Goal: Task Accomplishment & Management: Manage account settings

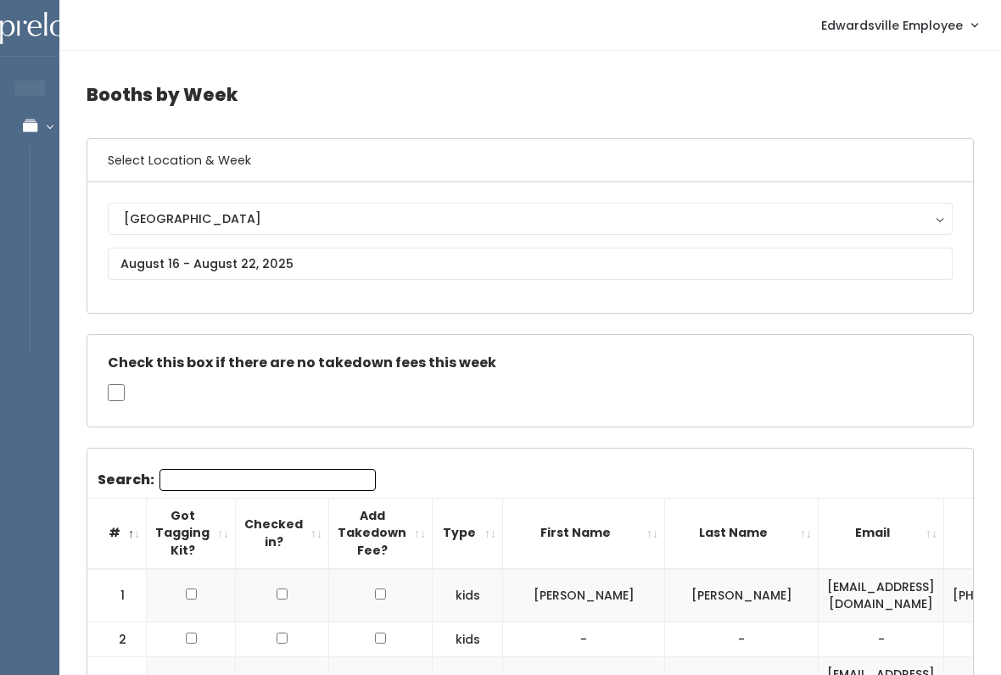
click at [43, 117] on link "Manage Bookings" at bounding box center [110, 126] width 221 height 38
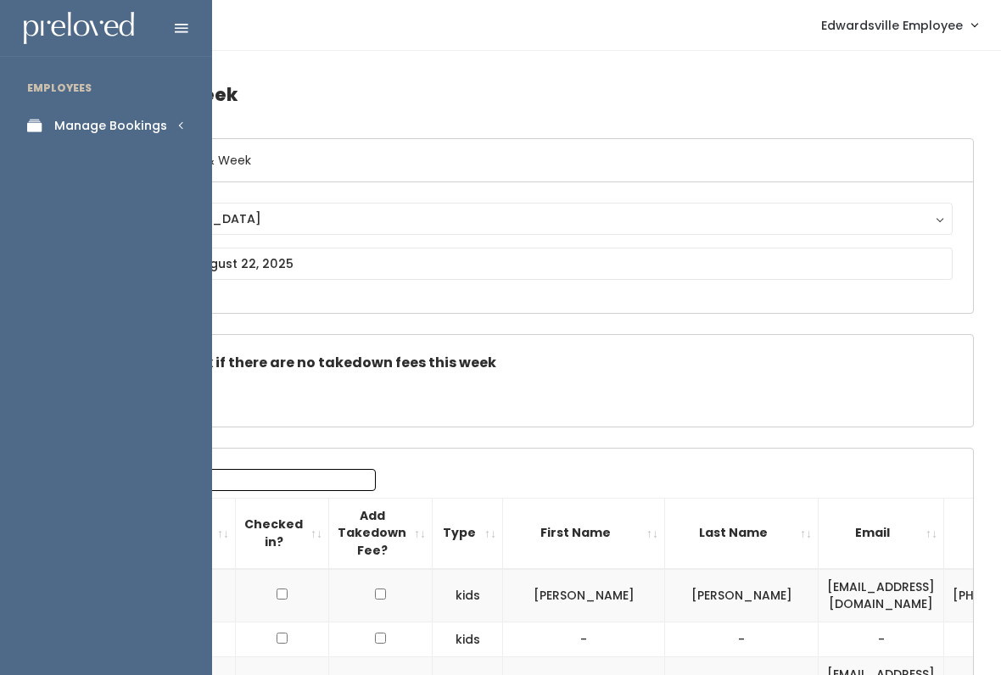
click at [159, 124] on div "Manage Bookings" at bounding box center [110, 126] width 113 height 18
click at [98, 284] on div "Booth Discounts" at bounding box center [105, 293] width 103 height 18
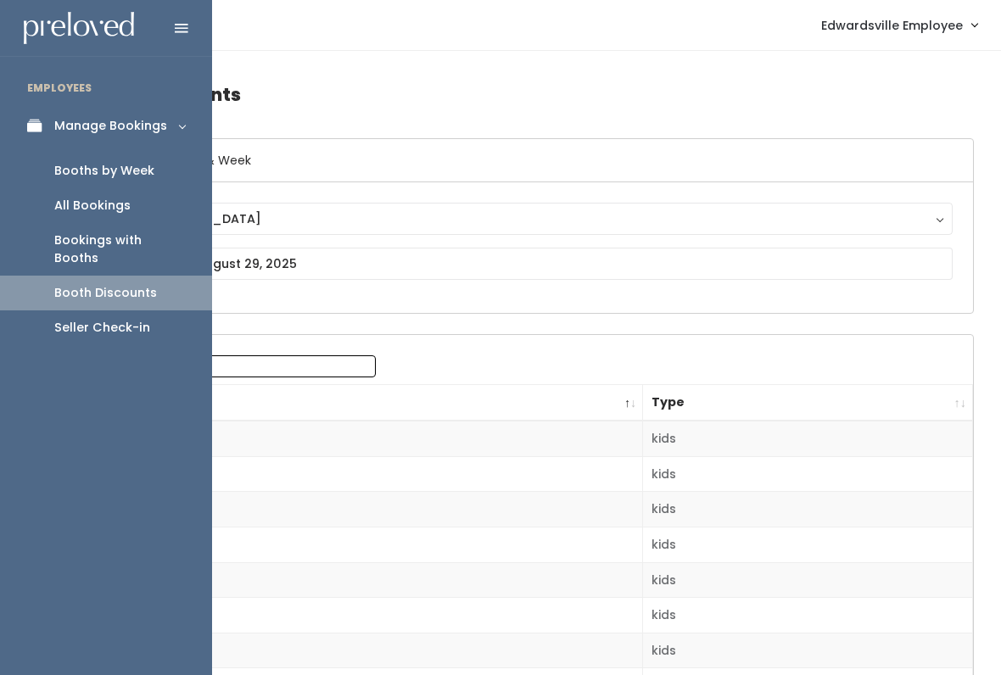
click at [159, 166] on link "Booths by Week" at bounding box center [106, 171] width 212 height 35
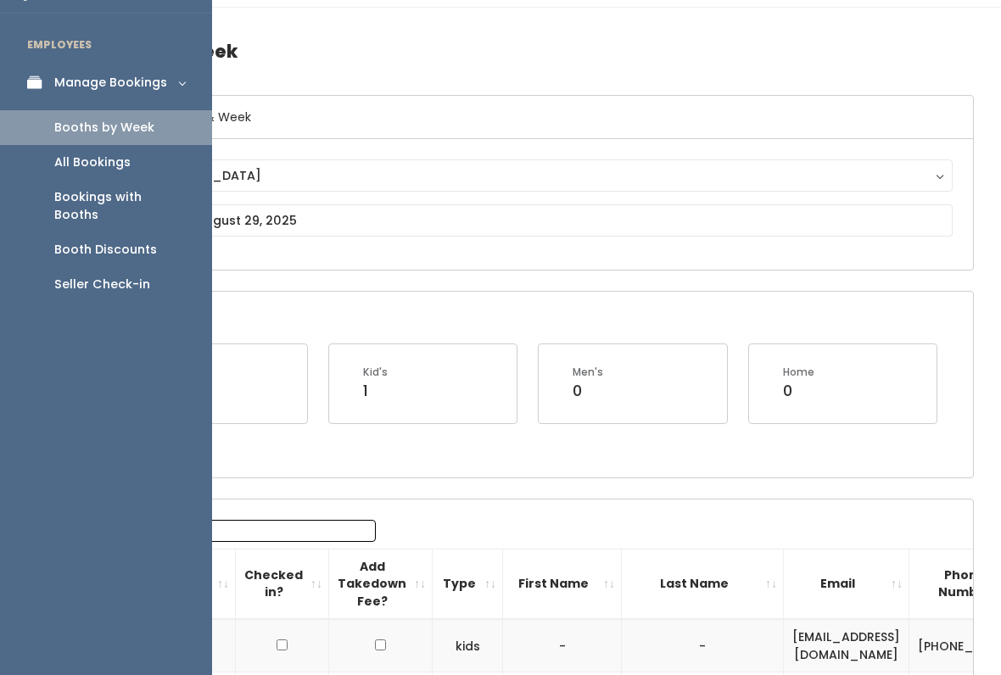
click at [40, 75] on icon at bounding box center [39, 82] width 24 height 14
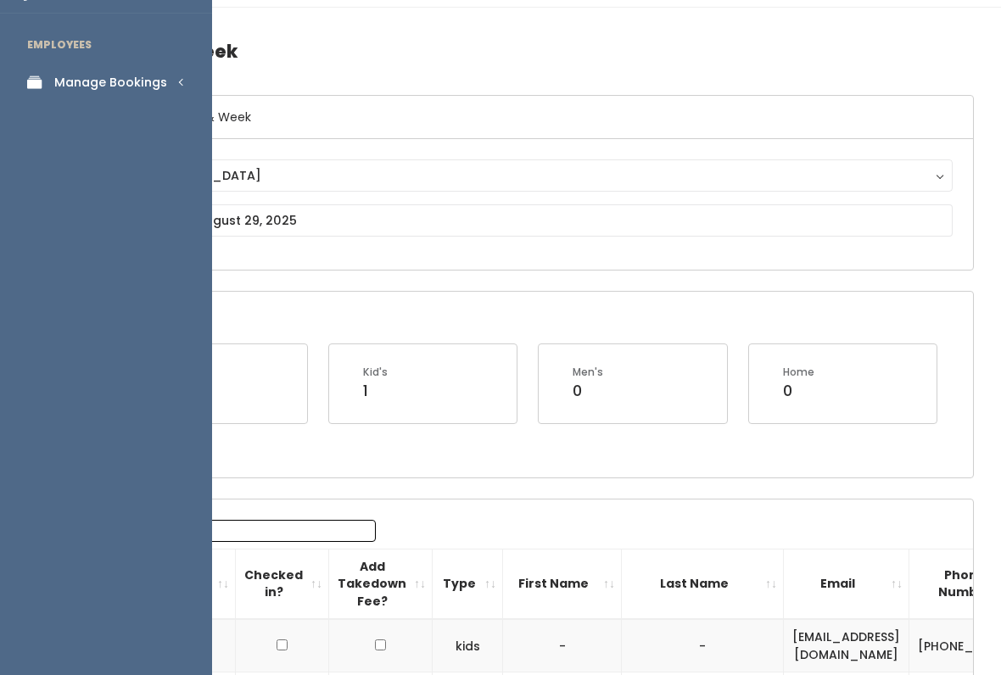
click at [179, 88] on link "Manage Bookings" at bounding box center [106, 83] width 212 height 38
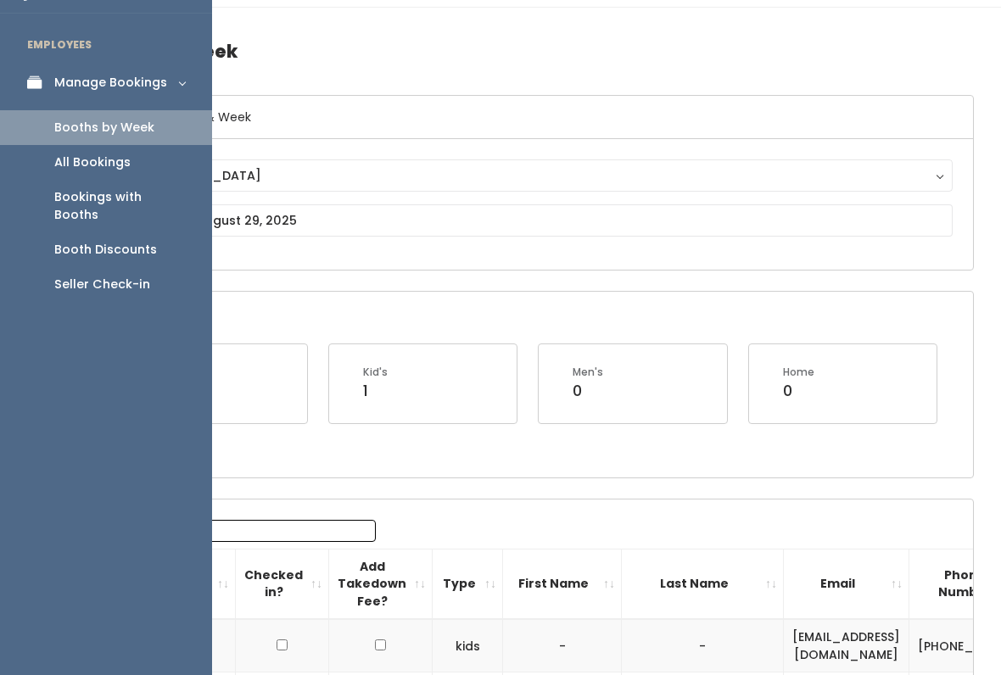
click at [168, 129] on link "Booths by Week" at bounding box center [106, 127] width 212 height 35
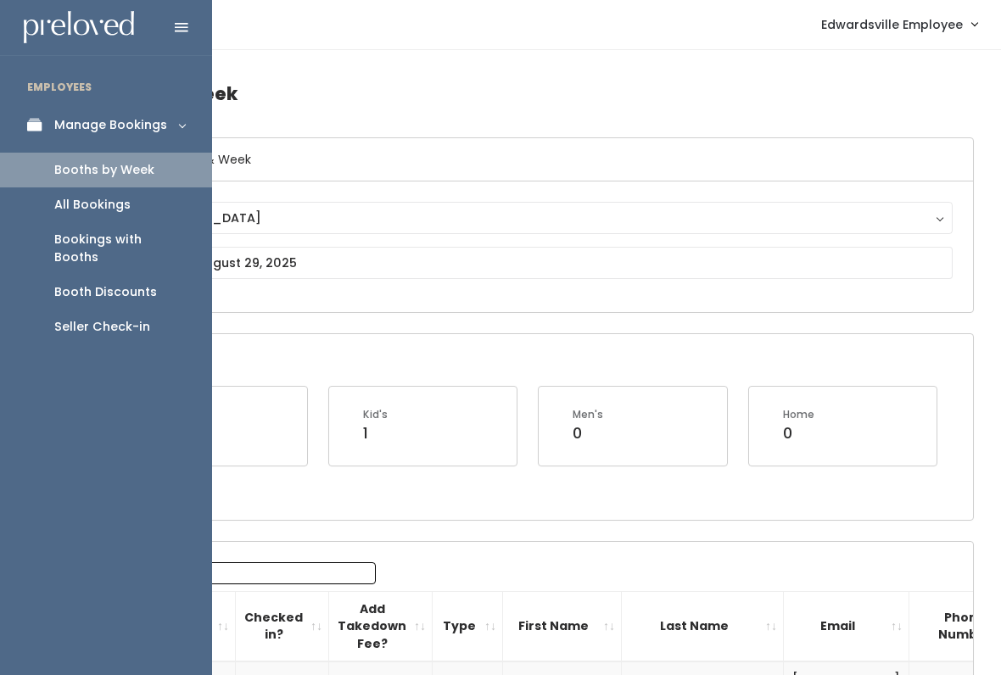
click at [169, 178] on link "Booths by Week" at bounding box center [106, 170] width 212 height 35
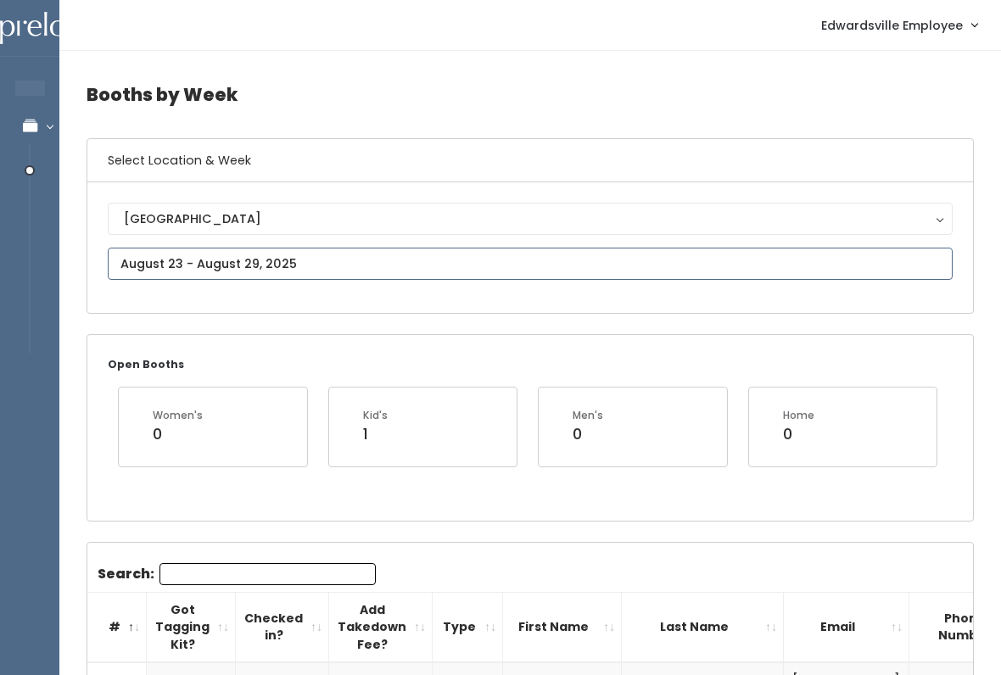
click at [361, 263] on input "text" at bounding box center [530, 264] width 845 height 32
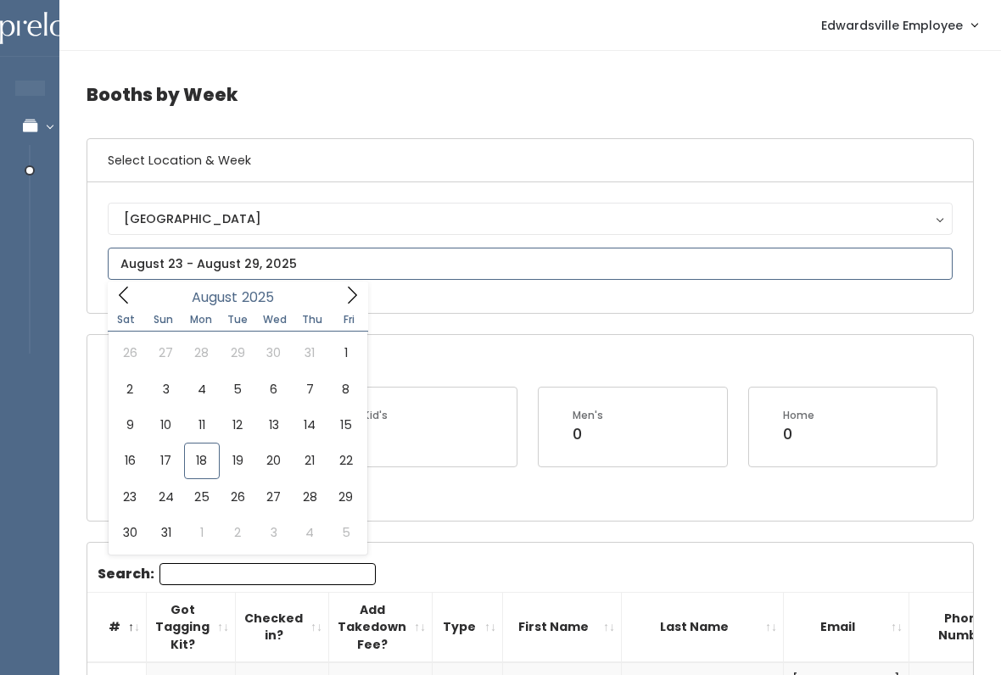
type input "August 16 to August 22"
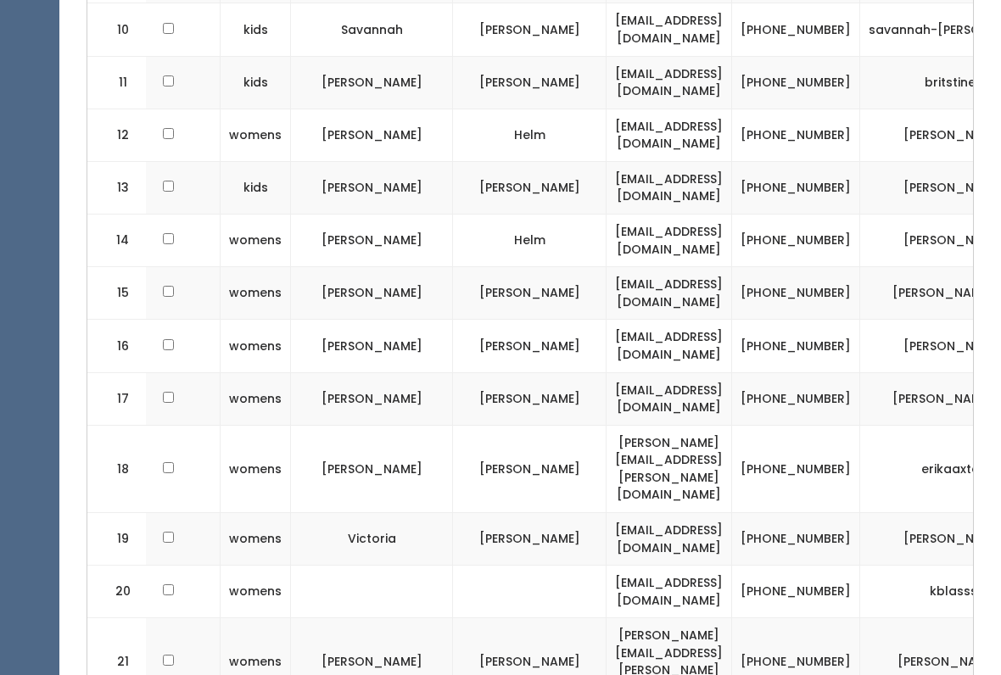
scroll to position [0, 205]
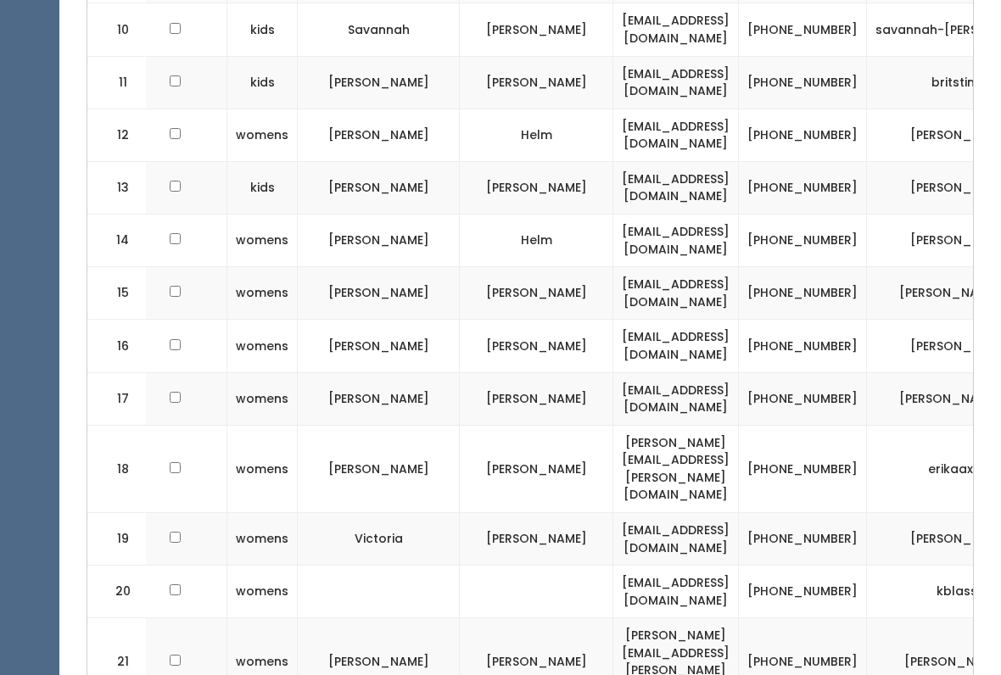
click at [250, 618] on td "womens" at bounding box center [262, 661] width 70 height 87
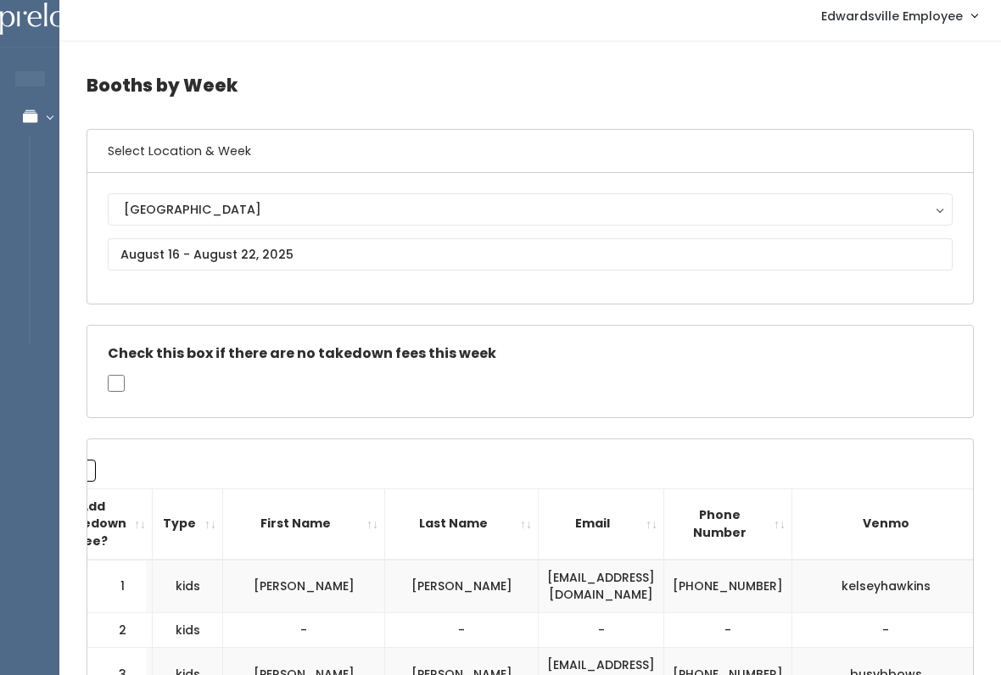
scroll to position [0, 0]
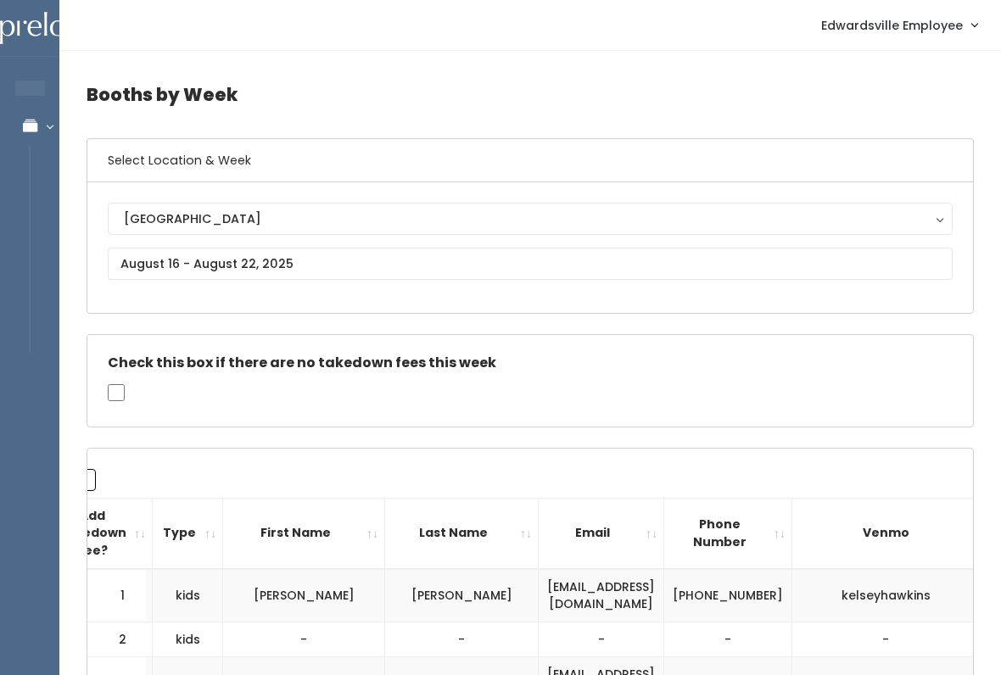
click at [955, 29] on span "Edwardsville Employee" at bounding box center [892, 25] width 142 height 19
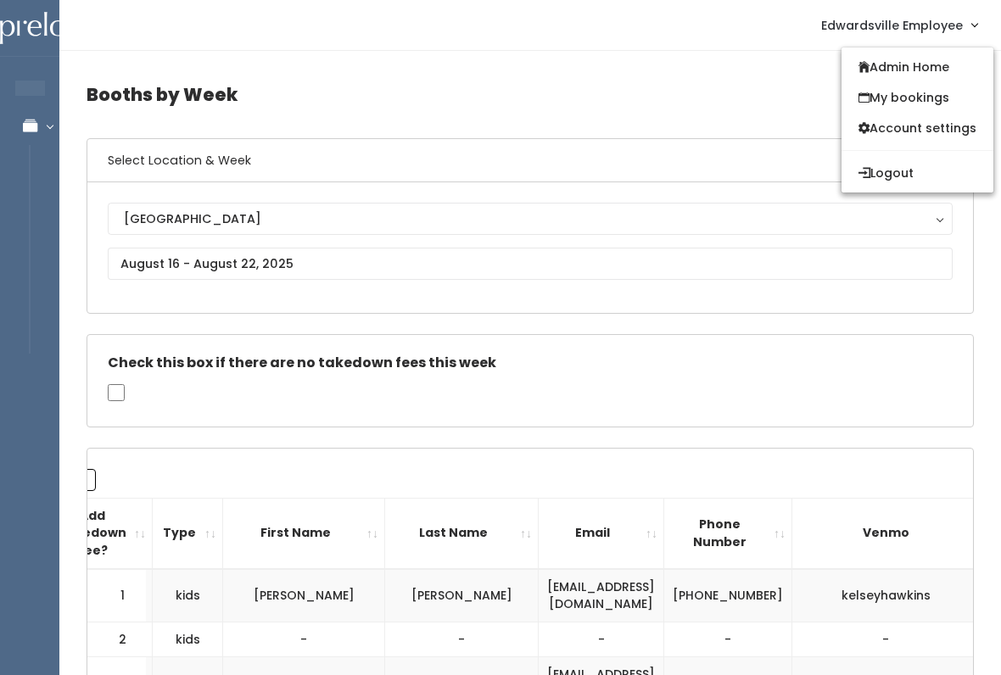
click at [926, 72] on link "Admin Home" at bounding box center [918, 67] width 152 height 31
